Goal: Answer question/provide support: Answer question/provide support

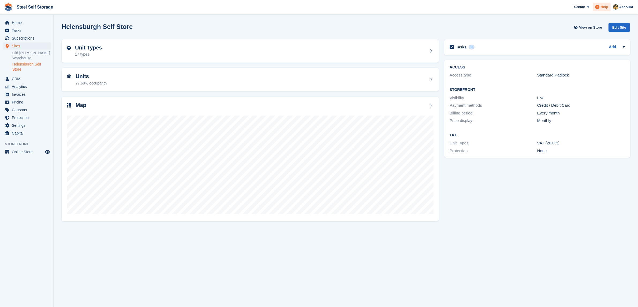
click at [600, 4] on span at bounding box center [597, 7] width 6 height 6
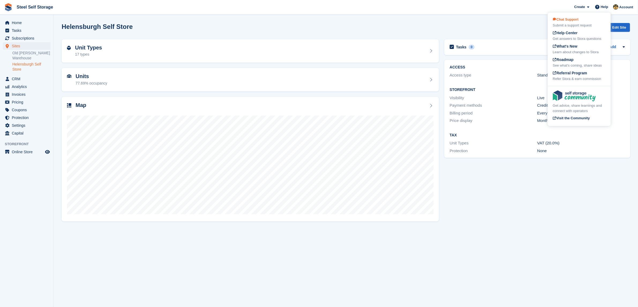
click at [577, 19] on span "Chat Support" at bounding box center [565, 19] width 26 height 4
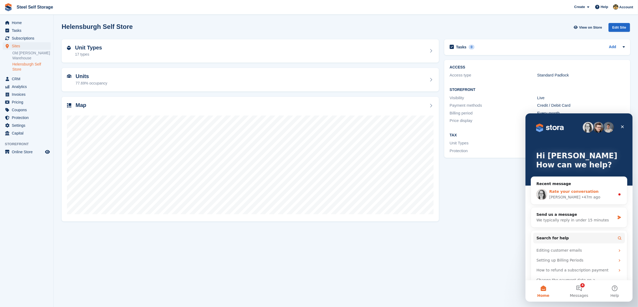
click at [578, 188] on div "Rate your conversation Catherine • 47m ago" at bounding box center [578, 194] width 96 height 20
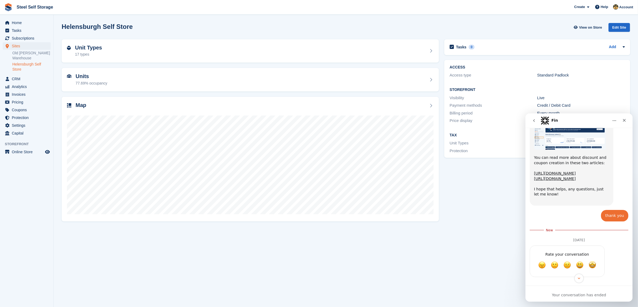
scroll to position [309, 0]
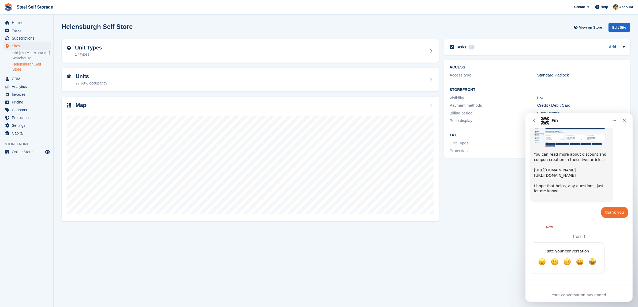
click at [531, 122] on icon "go back" at bounding box center [533, 120] width 4 height 4
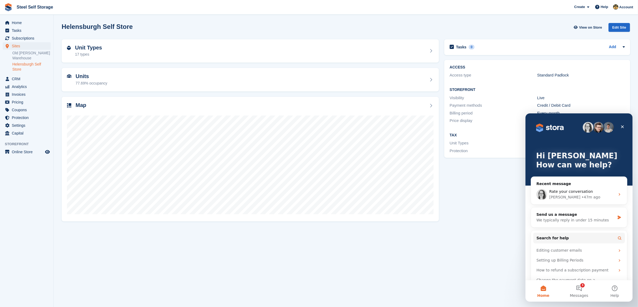
scroll to position [1, 0]
click at [468, 244] on section "Helensburgh Self Store View on Store Edit Site Unit Types 17 types Units 77.69%…" at bounding box center [346, 153] width 584 height 307
click at [620, 127] on icon "Close" at bounding box center [622, 127] width 4 height 4
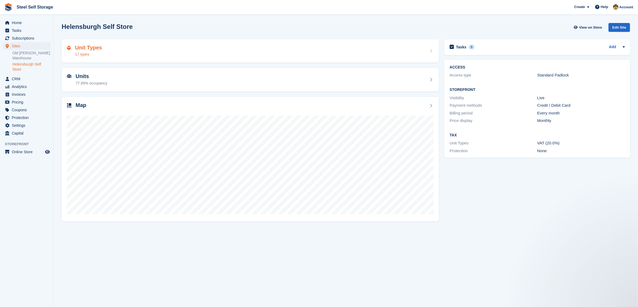
scroll to position [0, 0]
